Goal: Navigation & Orientation: Find specific page/section

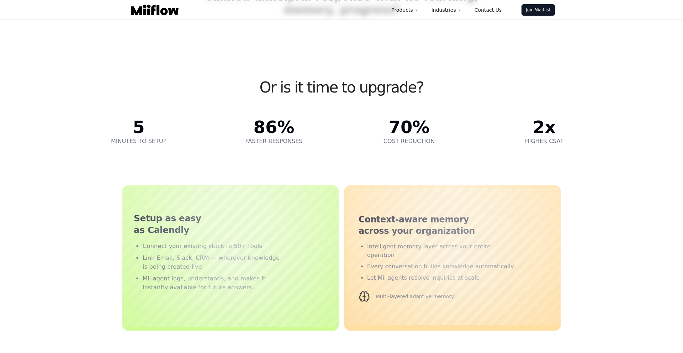
scroll to position [674, 0]
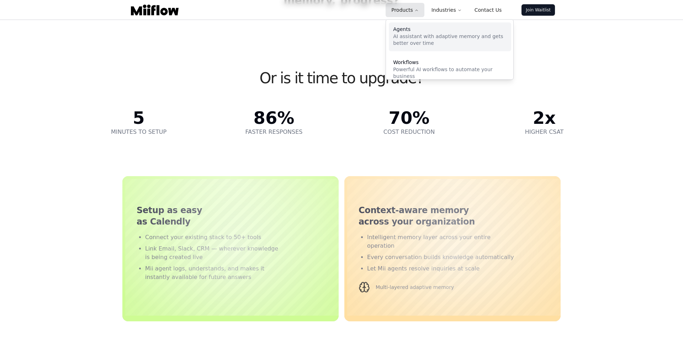
click at [411, 29] on div "Agents" at bounding box center [450, 29] width 114 height 5
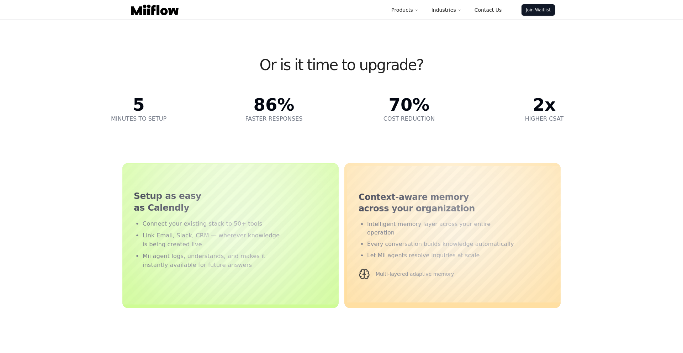
scroll to position [89, 0]
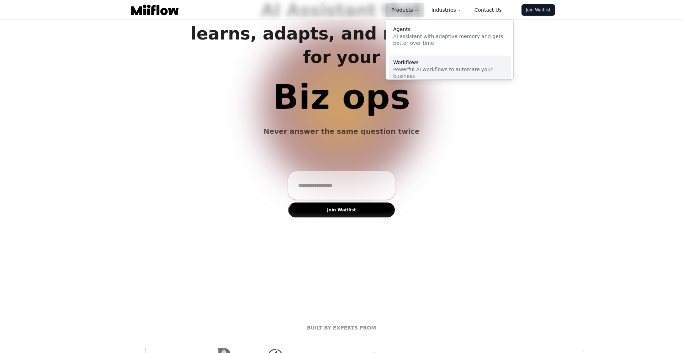
click at [415, 72] on p "Powerful AI workflows to automate your business" at bounding box center [450, 73] width 114 height 14
